Goal: Task Accomplishment & Management: Complete application form

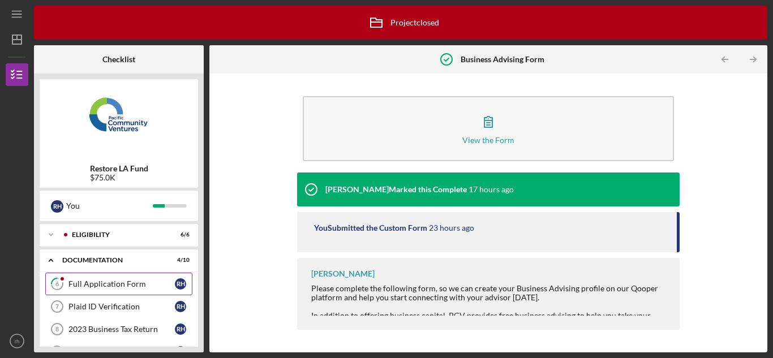
click at [130, 285] on div "Full Application Form" at bounding box center [121, 284] width 106 height 9
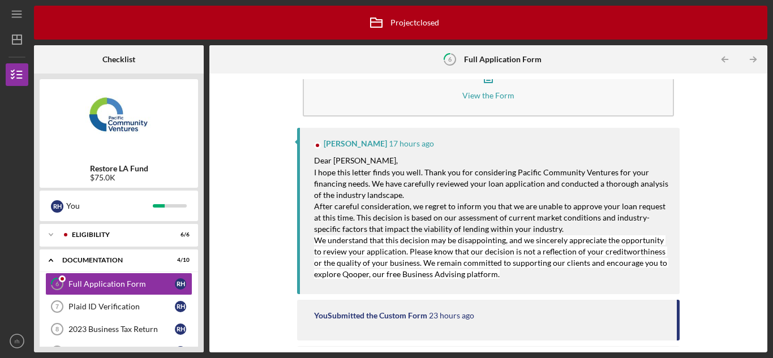
scroll to position [44, 0]
